Goal: Consume media (video, audio)

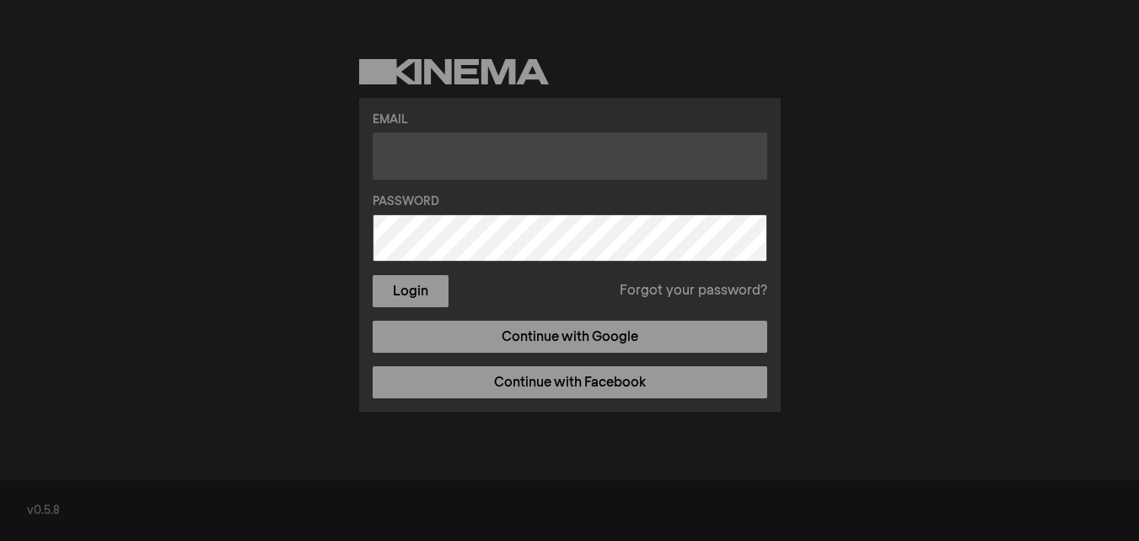
click at [494, 162] on input "text" at bounding box center [570, 155] width 395 height 47
type input "[EMAIL_ADDRESS][DOMAIN_NAME]"
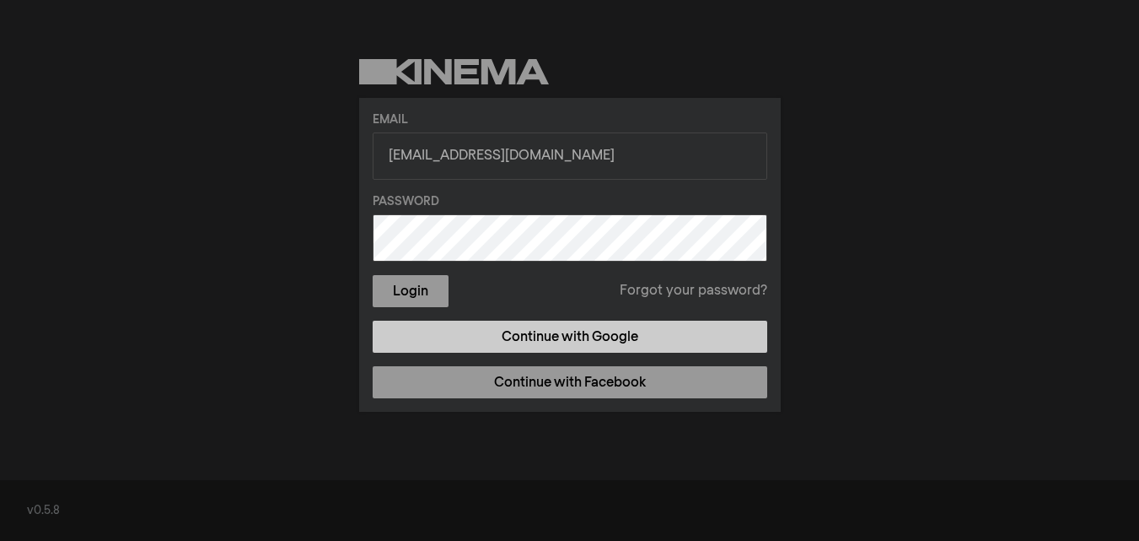
click at [513, 322] on link "Continue with Google" at bounding box center [570, 336] width 395 height 32
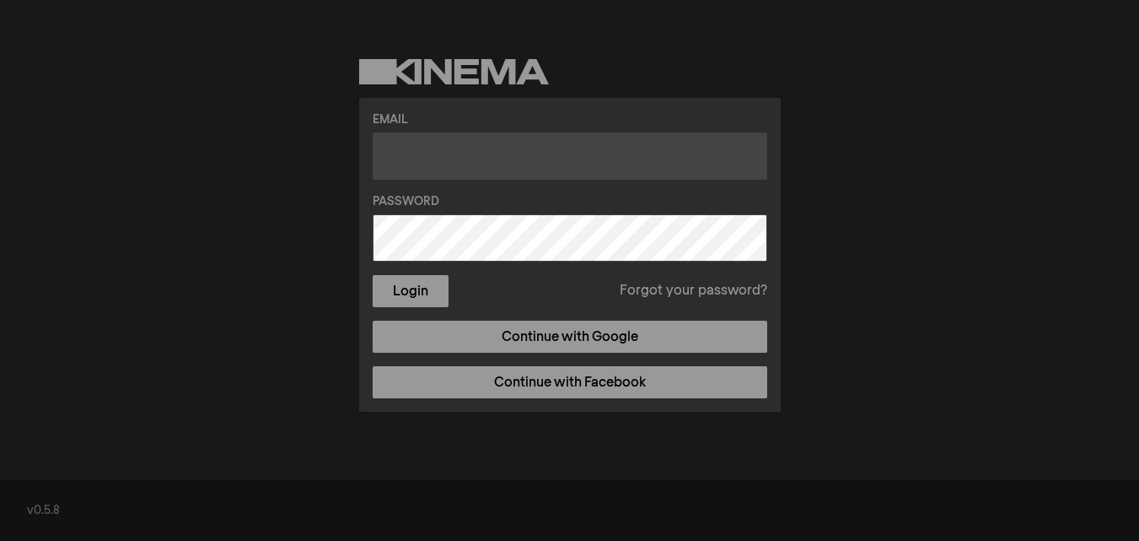
click at [500, 154] on input "text" at bounding box center [570, 155] width 395 height 47
type input "[EMAIL_ADDRESS][DOMAIN_NAME]"
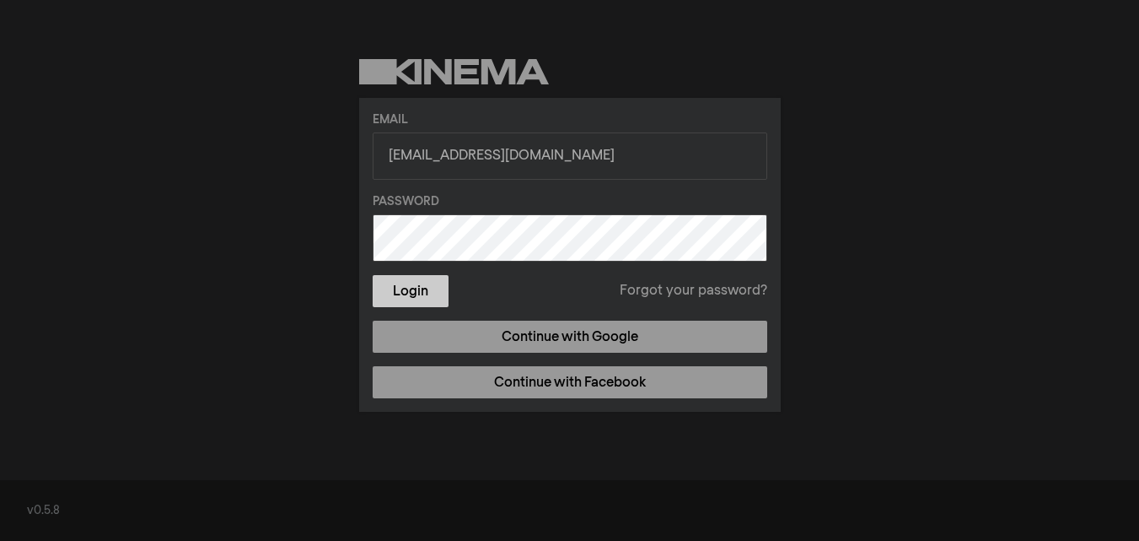
click at [420, 289] on button "Login" at bounding box center [411, 291] width 76 height 32
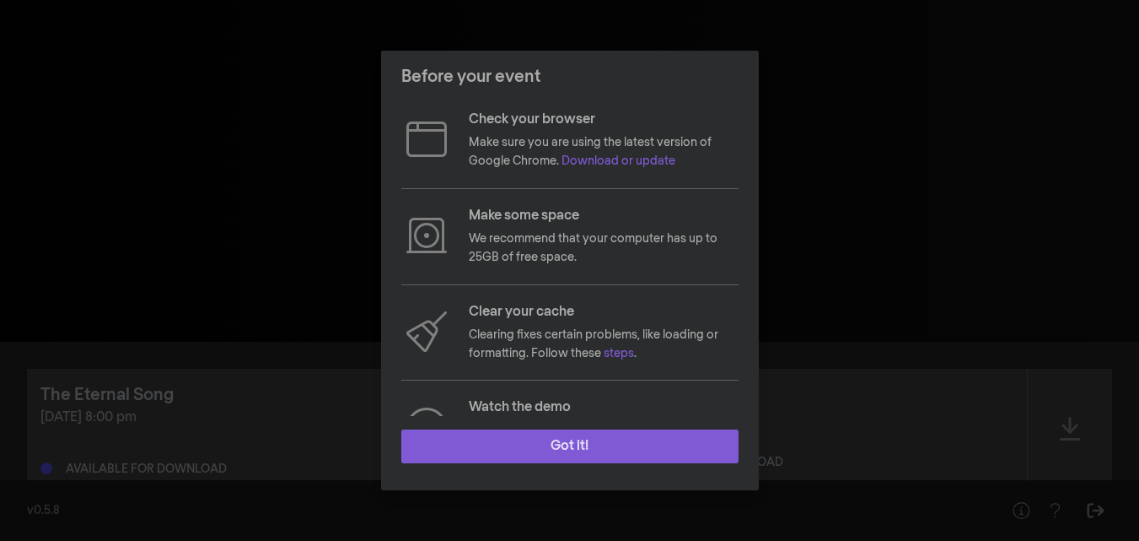
click at [574, 433] on button "Got it!" at bounding box center [569, 446] width 337 height 34
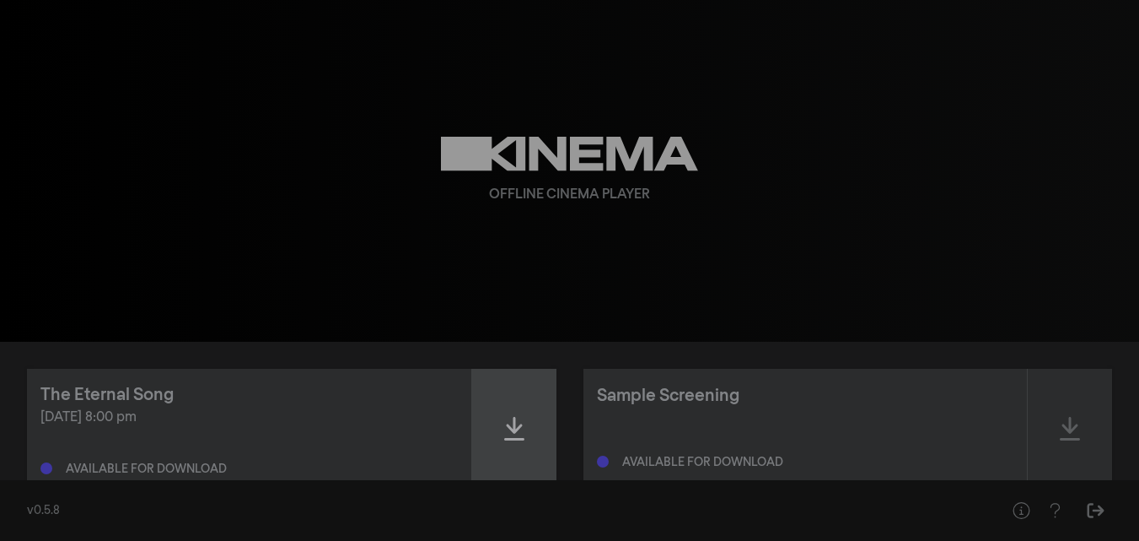
click at [522, 431] on icon at bounding box center [514, 428] width 20 height 27
click at [523, 444] on div at bounding box center [514, 429] width 84 height 120
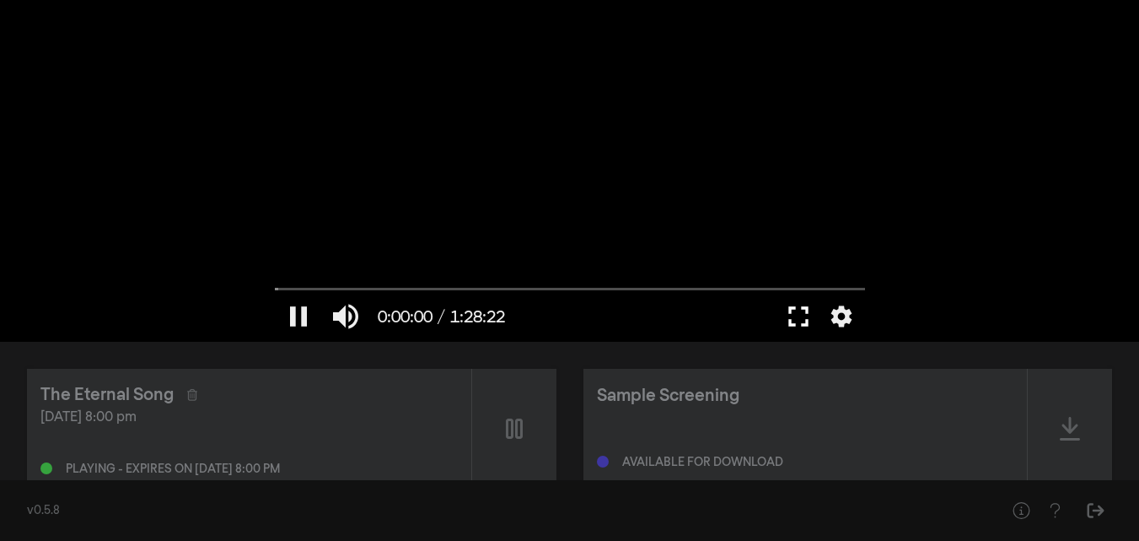
click at [795, 319] on button "fullscreen" at bounding box center [798, 316] width 47 height 51
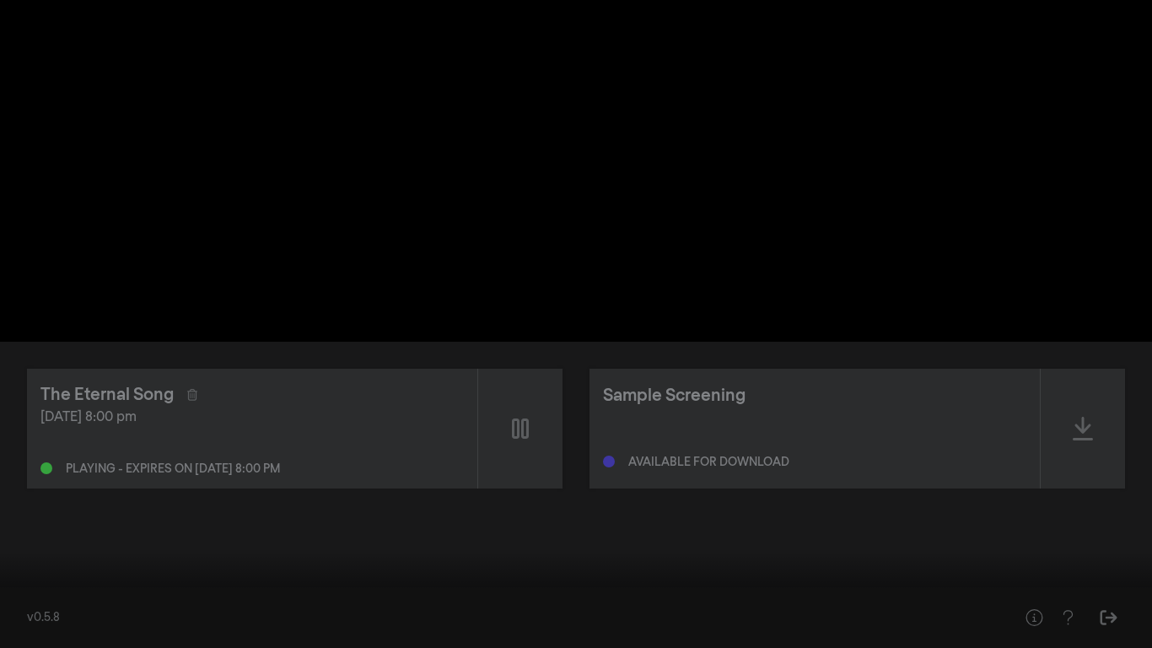
click at [35, 540] on button "pause" at bounding box center [31, 622] width 47 height 51
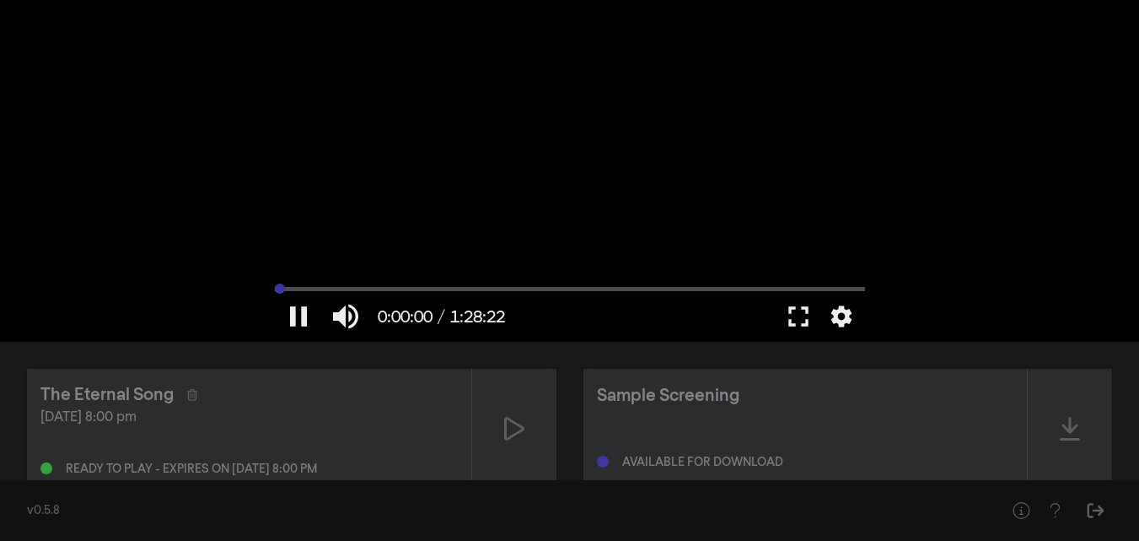
drag, startPoint x: 278, startPoint y: 286, endPoint x: 200, endPoint y: 292, distance: 78.6
type input "0"
click at [275, 292] on input "Seek" at bounding box center [570, 288] width 590 height 10
